Goal: Information Seeking & Learning: Learn about a topic

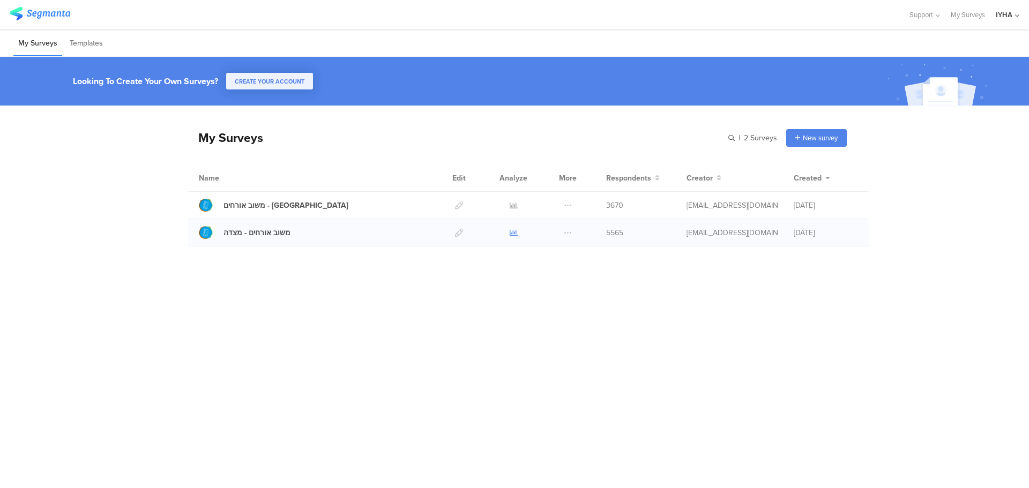
click at [512, 230] on icon at bounding box center [514, 233] width 8 height 8
click at [513, 207] on icon at bounding box center [514, 205] width 8 height 8
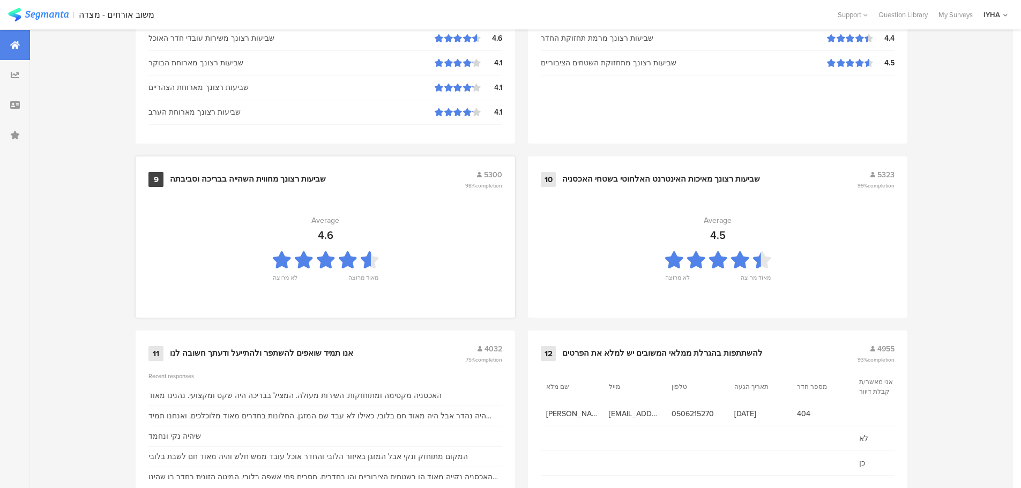
scroll to position [1083, 0]
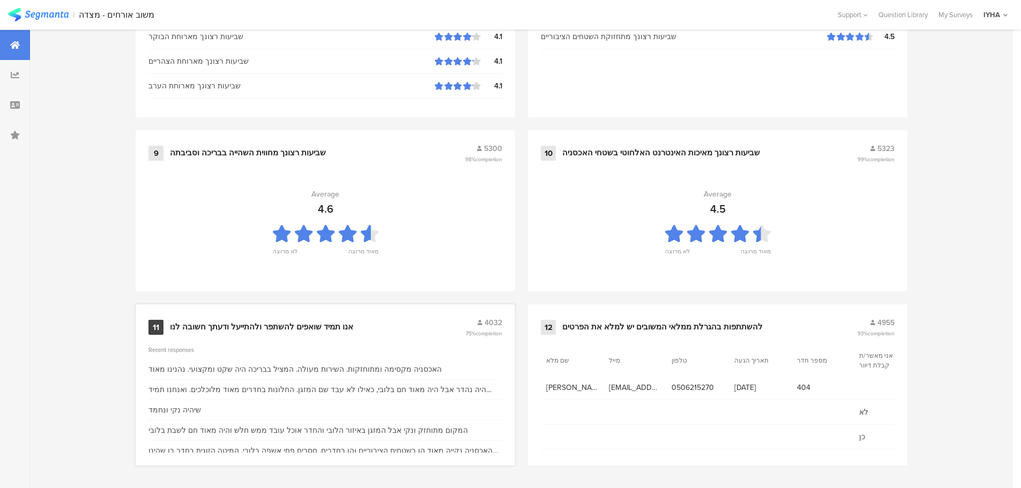
click at [325, 324] on div "אנו תמיד שואפים להשתפר ולהתייעל ודעתך חשובה לנו" at bounding box center [261, 327] width 183 height 11
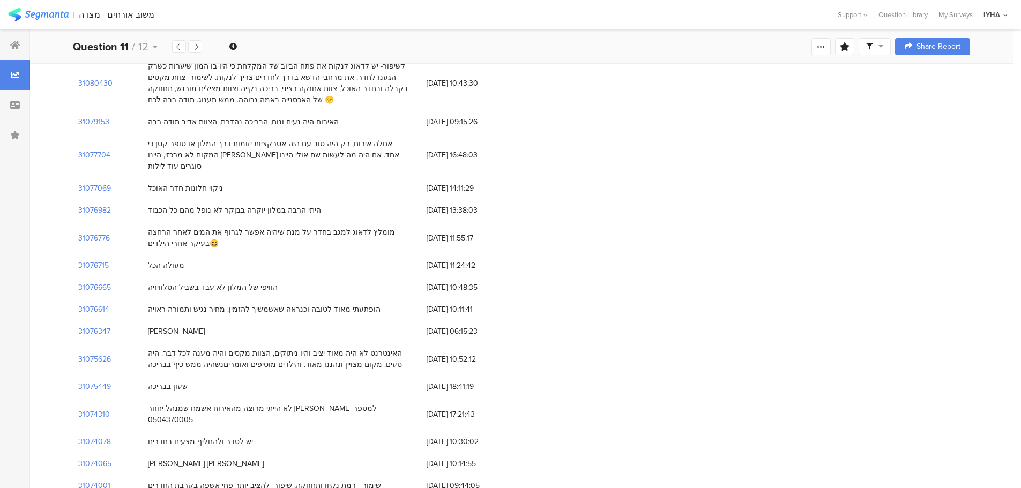
scroll to position [4188, 0]
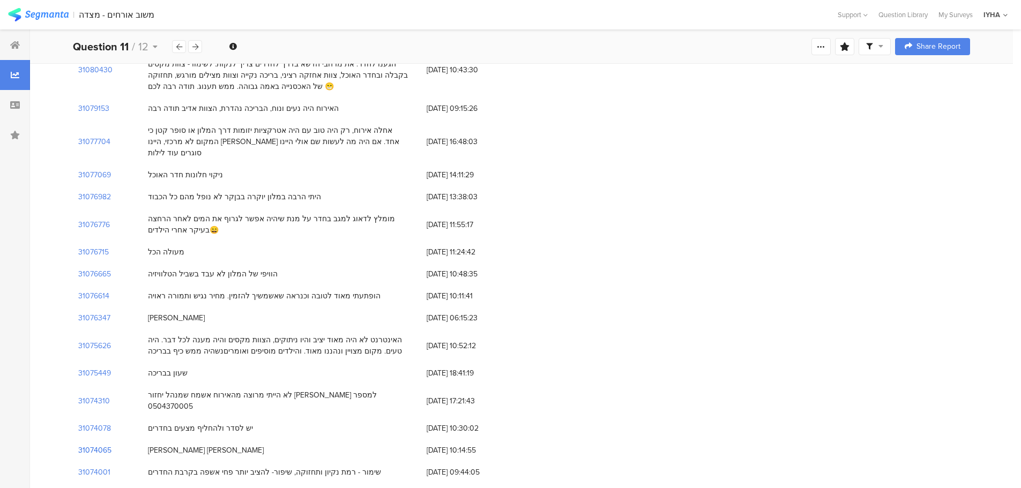
click at [95, 445] on section "31074065" at bounding box center [94, 450] width 33 height 11
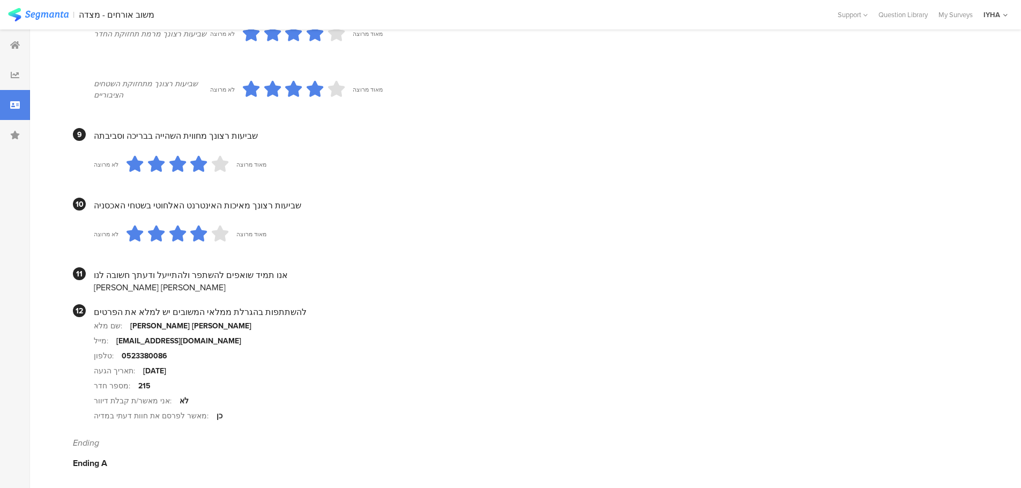
scroll to position [943, 0]
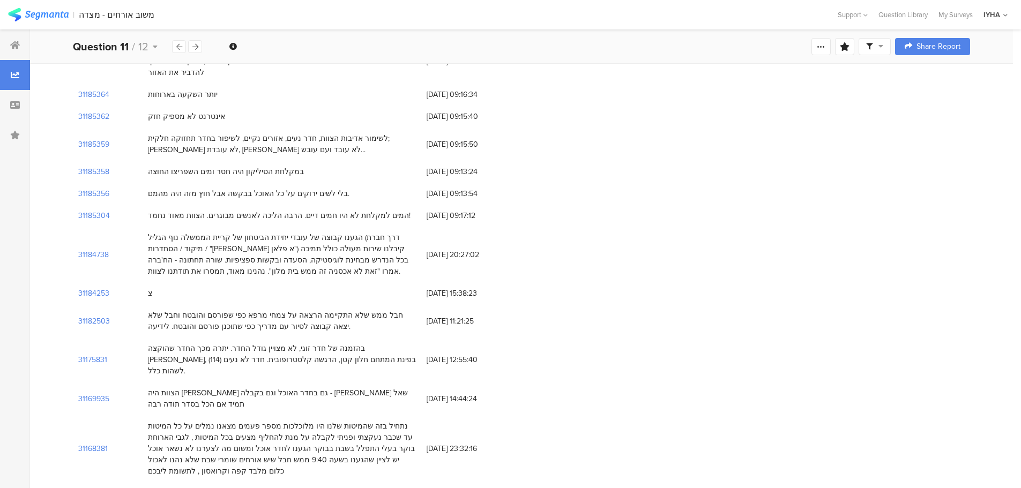
scroll to position [4188, 0]
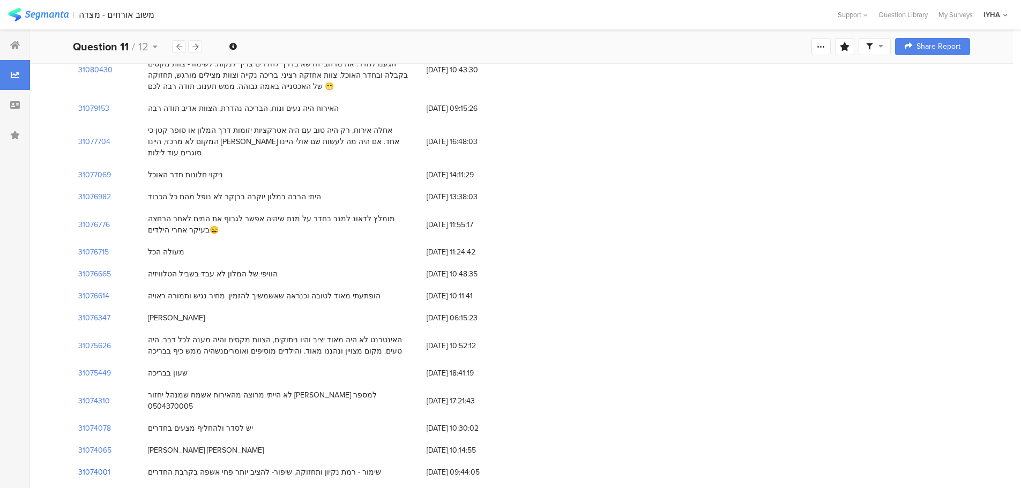
click at [99, 467] on section "31074001" at bounding box center [94, 472] width 32 height 11
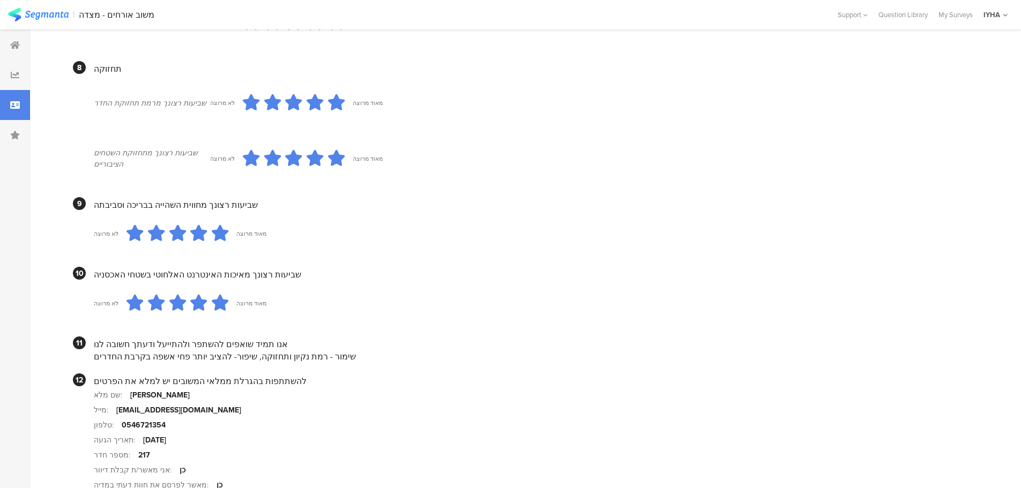
scroll to position [975, 0]
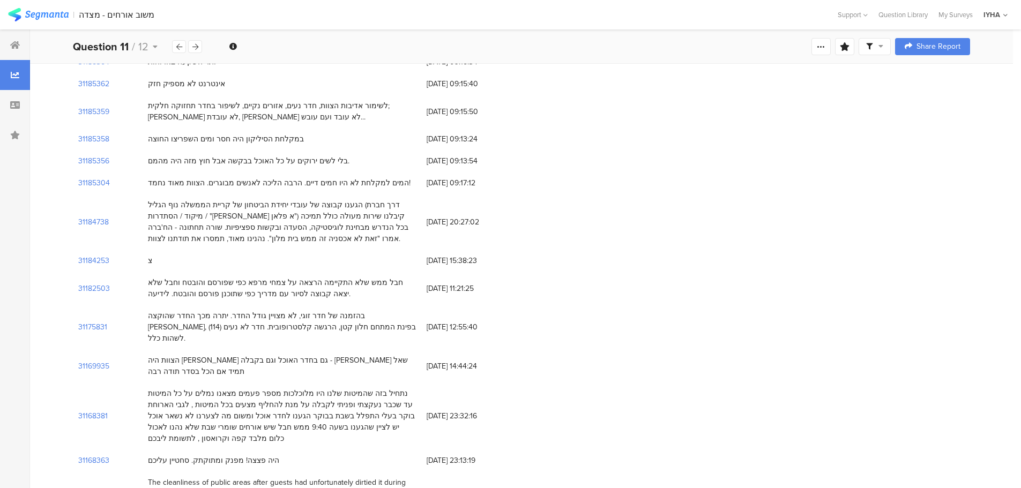
scroll to position [4188, 0]
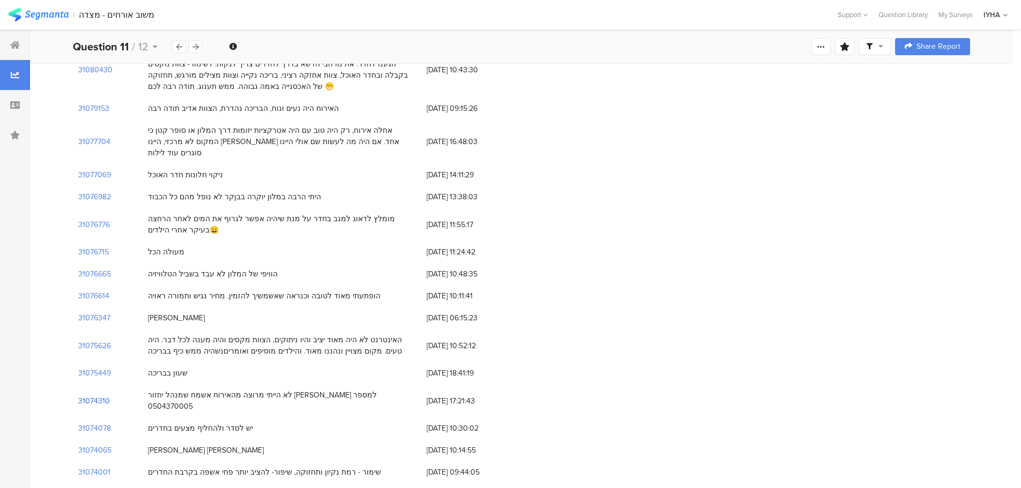
click at [99, 395] on section "31074310" at bounding box center [94, 400] width 32 height 11
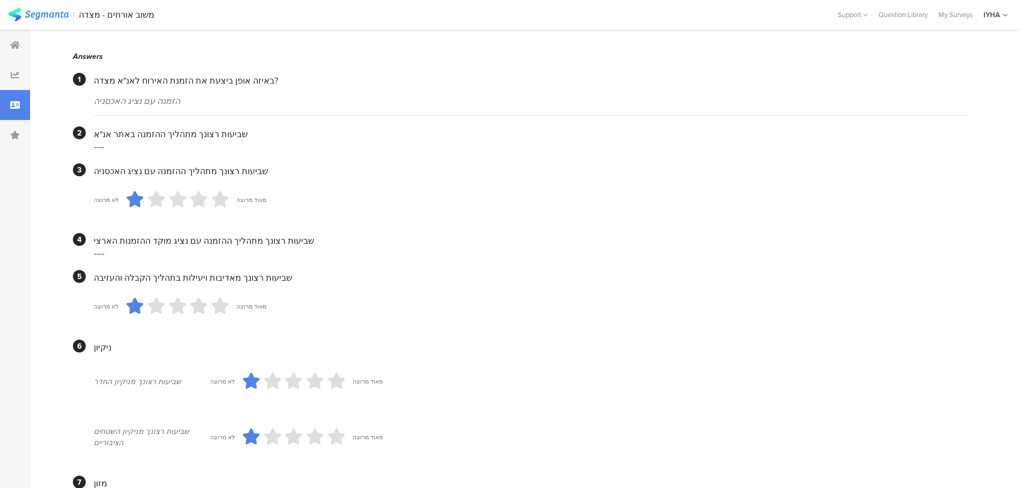
scroll to position [206, 0]
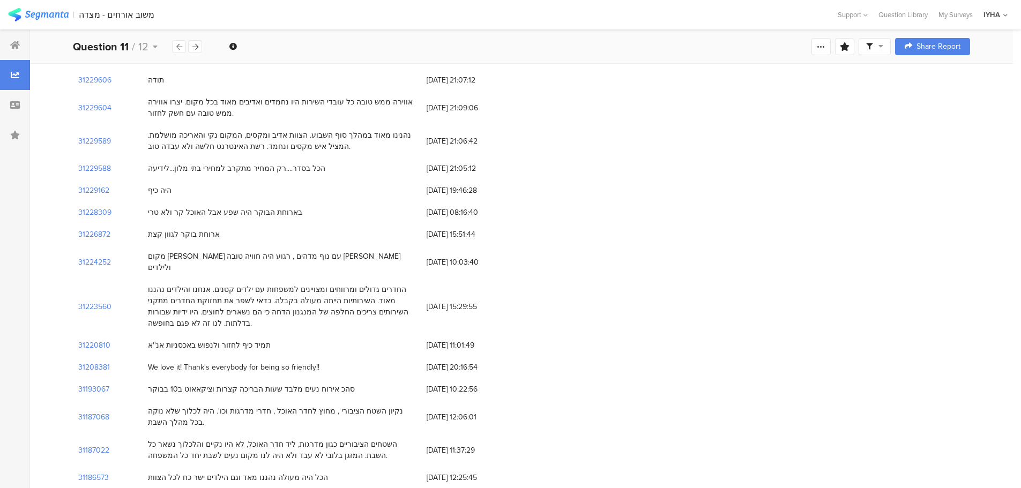
scroll to position [4188, 0]
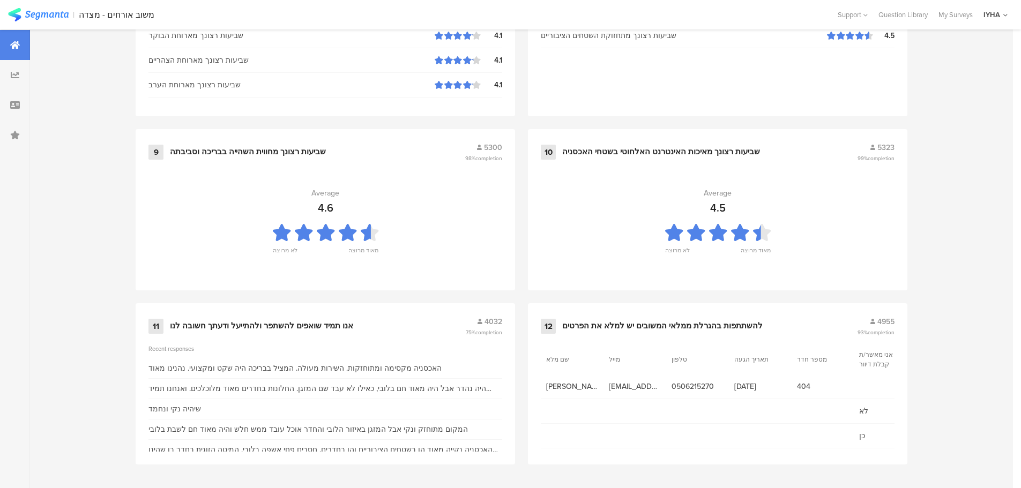
scroll to position [1083, 0]
